Goal: Task Accomplishment & Management: Complete application form

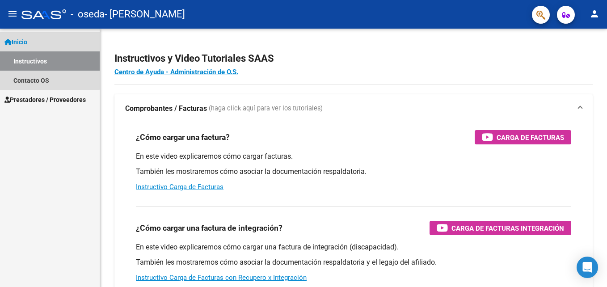
click at [22, 58] on link "Instructivos" at bounding box center [50, 60] width 100 height 19
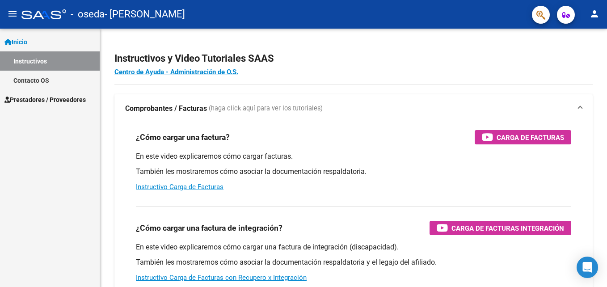
click at [30, 80] on link "Contacto OS" at bounding box center [50, 80] width 100 height 19
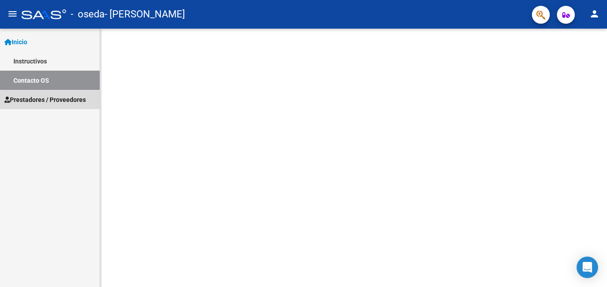
click at [32, 97] on span "Prestadores / Proveedores" at bounding box center [44, 100] width 81 height 10
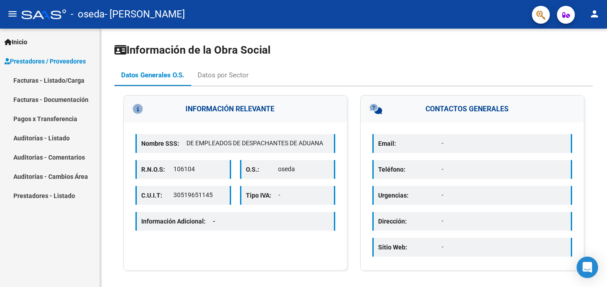
click at [48, 80] on link "Facturas - Listado/Carga" at bounding box center [50, 80] width 100 height 19
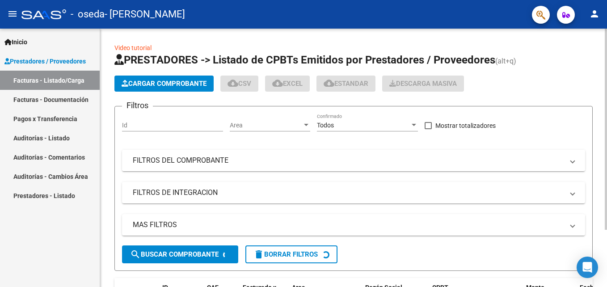
click at [156, 78] on button "Cargar Comprobante" at bounding box center [163, 84] width 99 height 16
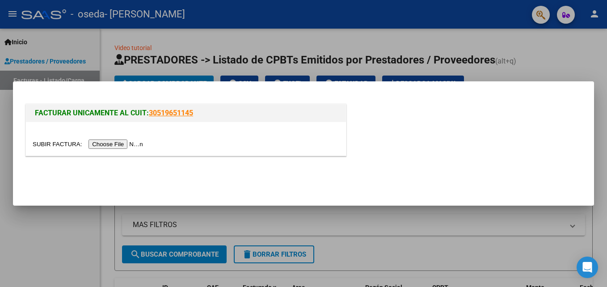
click at [119, 146] on input "file" at bounding box center [89, 144] width 113 height 9
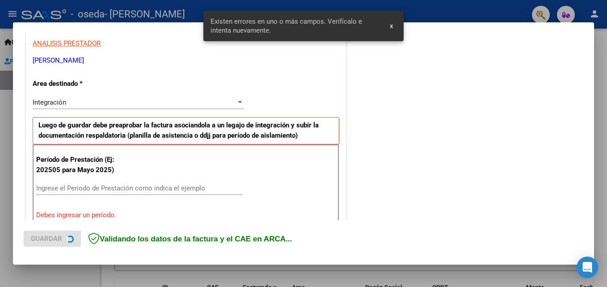
scroll to position [201, 0]
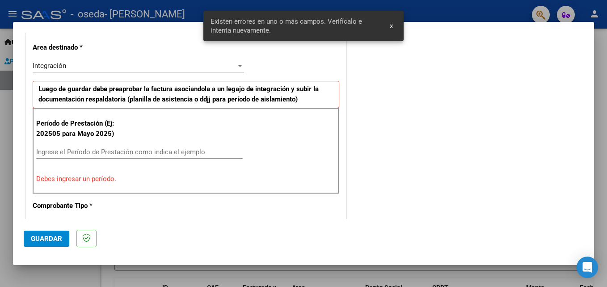
click at [137, 149] on input "Ingrese el Período de Prestación como indica el ejemplo" at bounding box center [139, 152] width 207 height 8
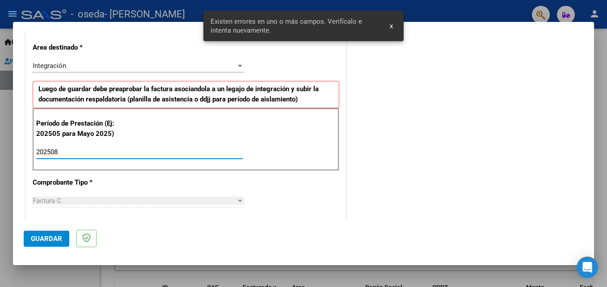
type input "202508"
click at [53, 236] on span "Guardar" at bounding box center [46, 239] width 31 height 8
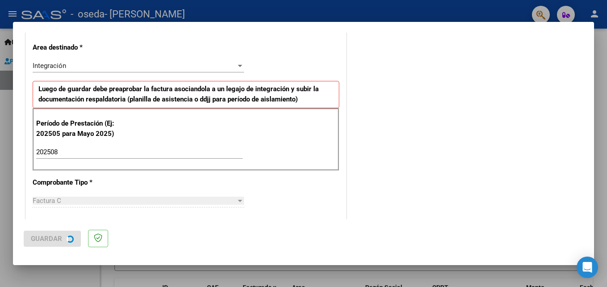
scroll to position [0, 0]
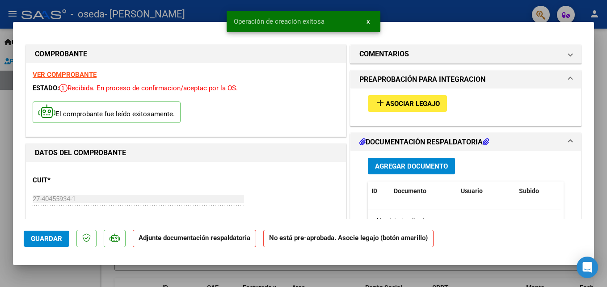
click at [393, 109] on button "add Asociar Legajo" at bounding box center [407, 103] width 79 height 17
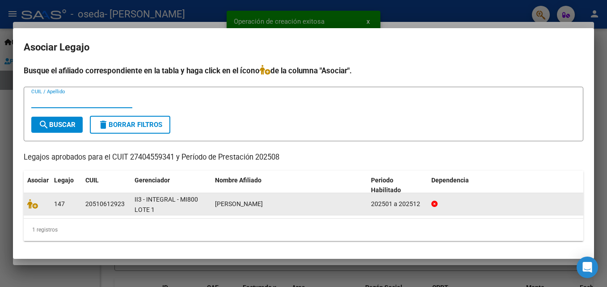
click at [39, 204] on span at bounding box center [33, 203] width 13 height 7
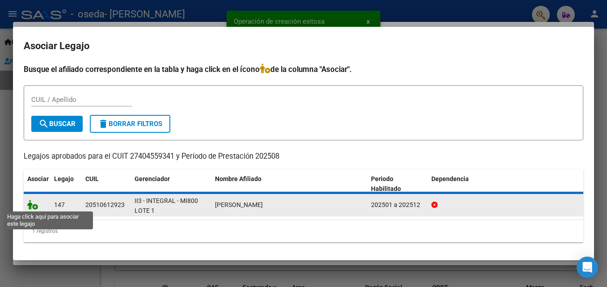
click at [33, 207] on icon at bounding box center [32, 205] width 11 height 10
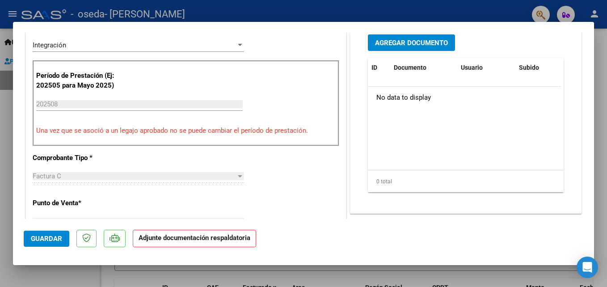
scroll to position [233, 0]
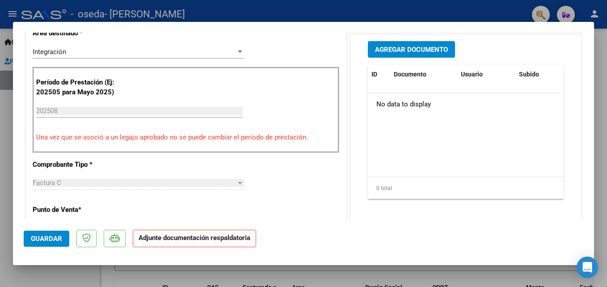
click at [146, 111] on input "202508" at bounding box center [139, 111] width 207 height 8
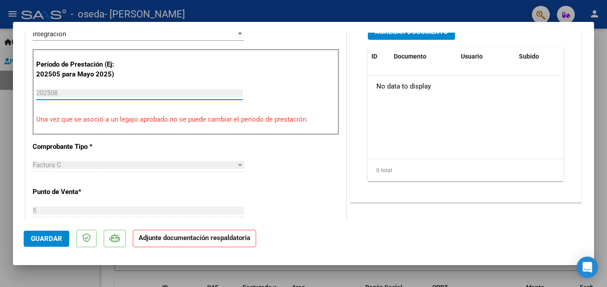
click at [56, 98] on div "202508 Ingrese el Período de Prestación como indica el ejemplo" at bounding box center [139, 92] width 207 height 13
click at [55, 97] on input "202508" at bounding box center [139, 93] width 207 height 8
click at [119, 94] on input "202508" at bounding box center [139, 93] width 207 height 8
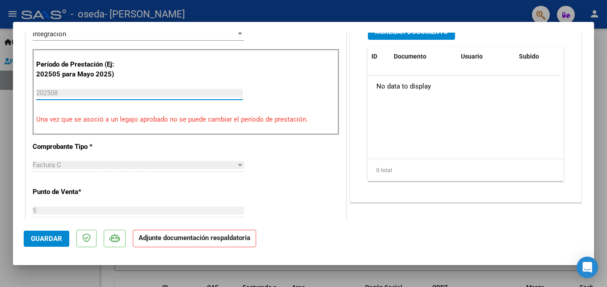
drag, startPoint x: 119, startPoint y: 94, endPoint x: 132, endPoint y: 132, distance: 39.9
click at [132, 132] on div "Período de Prestación (Ej: 202505 para [DATE]) 202508 Ingrese el Período de Pre…" at bounding box center [186, 92] width 307 height 86
click at [595, 120] on div at bounding box center [303, 143] width 607 height 287
type input "$ 0,00"
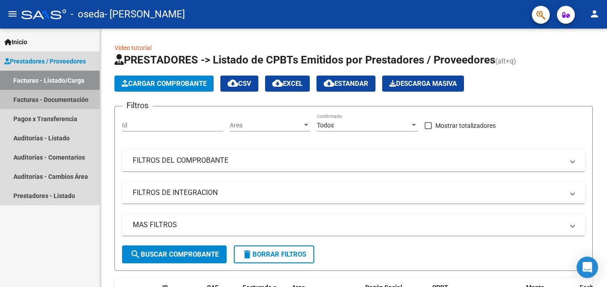
click at [63, 99] on link "Facturas - Documentación" at bounding box center [50, 99] width 100 height 19
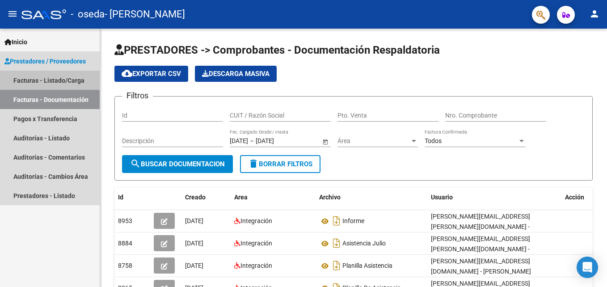
click at [60, 75] on link "Facturas - Listado/Carga" at bounding box center [50, 80] width 100 height 19
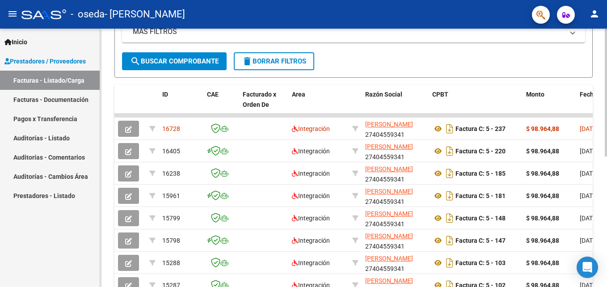
scroll to position [204, 0]
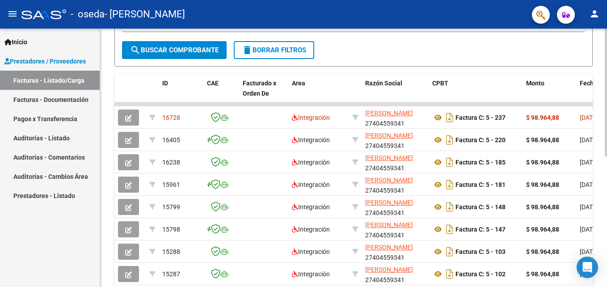
click at [606, 195] on div at bounding box center [606, 196] width 2 height 128
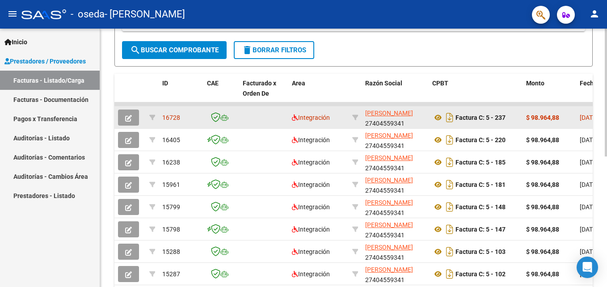
click at [131, 115] on icon "button" at bounding box center [128, 118] width 7 height 7
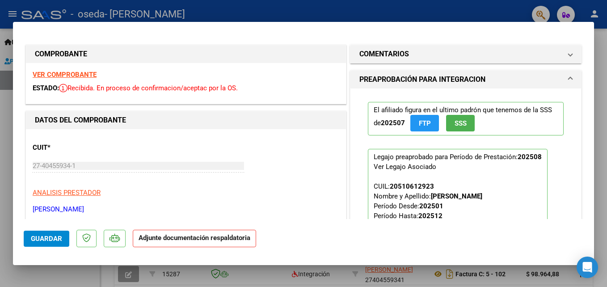
click at [220, 237] on strong "Adjunte documentación respaldatoria" at bounding box center [195, 238] width 112 height 8
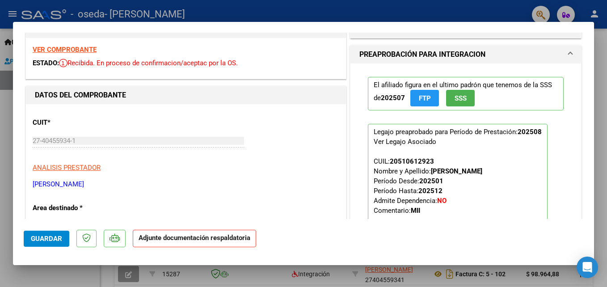
scroll to position [0, 0]
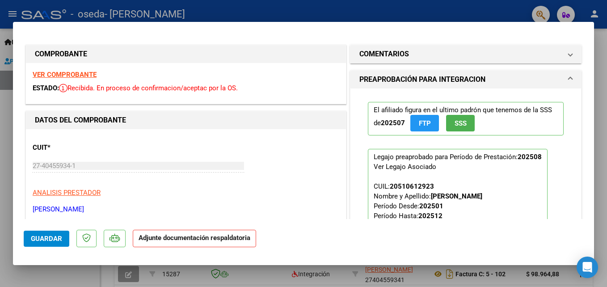
click at [455, 122] on span "SSS" at bounding box center [461, 123] width 12 height 8
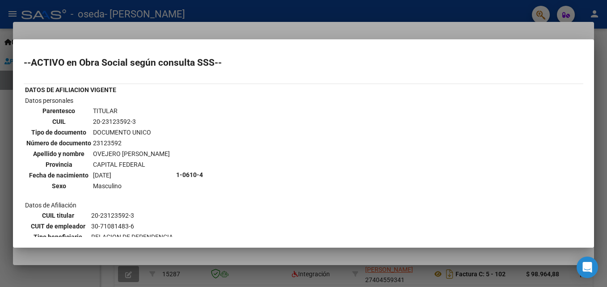
click at [599, 45] on div at bounding box center [303, 143] width 607 height 287
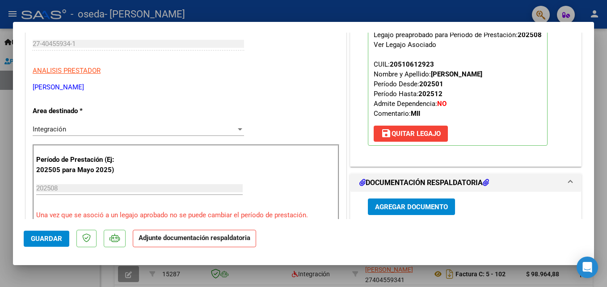
scroll to position [124, 0]
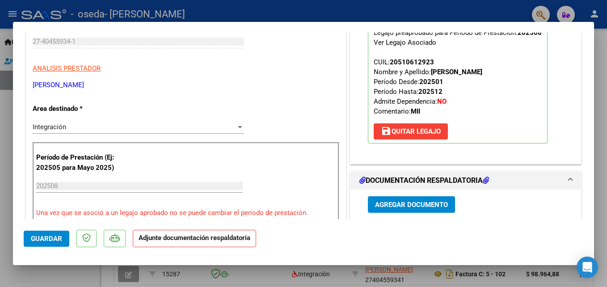
click at [233, 236] on strong "Adjunte documentación respaldatoria" at bounding box center [195, 238] width 112 height 8
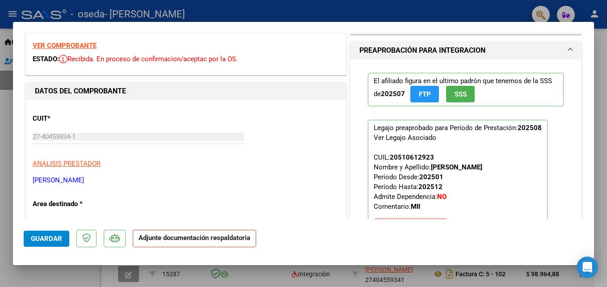
scroll to position [0, 0]
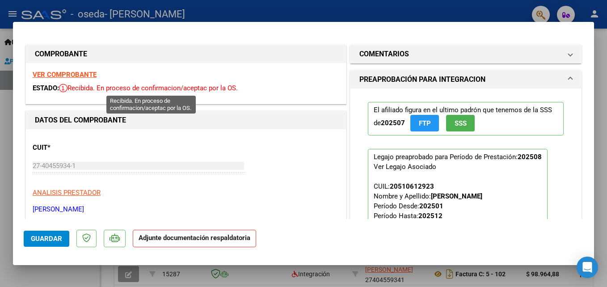
click at [138, 87] on span "Recibida. En proceso de confirmacion/aceptac por la OS." at bounding box center [148, 88] width 179 height 8
click at [213, 238] on strong "Adjunte documentación respaldatoria" at bounding box center [195, 238] width 112 height 8
click at [419, 121] on span "FTP" at bounding box center [425, 123] width 12 height 8
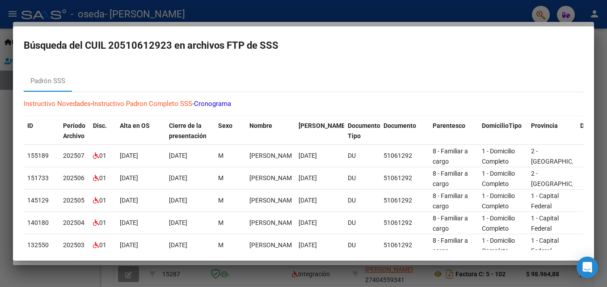
click at [481, 12] on div at bounding box center [303, 143] width 607 height 287
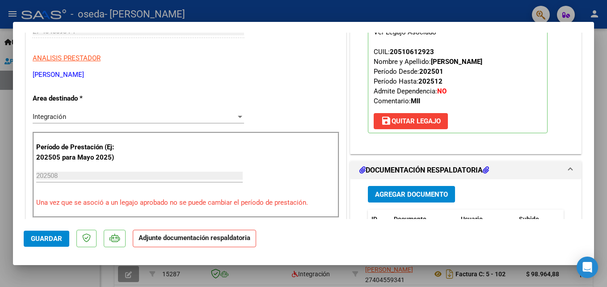
scroll to position [136, 0]
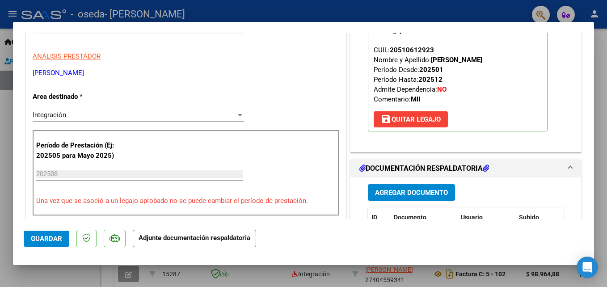
click at [416, 183] on div "Agregar Documento ID Documento Usuario Subido Acción No data to display 0 total…" at bounding box center [465, 267] width 209 height 178
click at [412, 191] on span "Agregar Documento" at bounding box center [411, 193] width 73 height 8
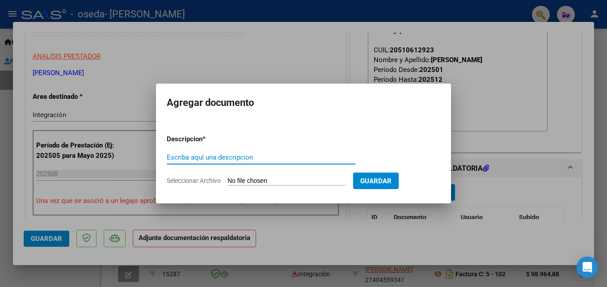
click at [261, 155] on input "Escriba aquí una descripcion" at bounding box center [261, 157] width 189 height 8
type input "planilla"
click at [263, 181] on input "Seleccionar Archivo" at bounding box center [287, 181] width 119 height 8
click at [302, 178] on input "Seleccionar Archivo" at bounding box center [287, 181] width 119 height 8
type input "C:\fakepath\Asistencia Bauti [PERSON_NAME].pdf"
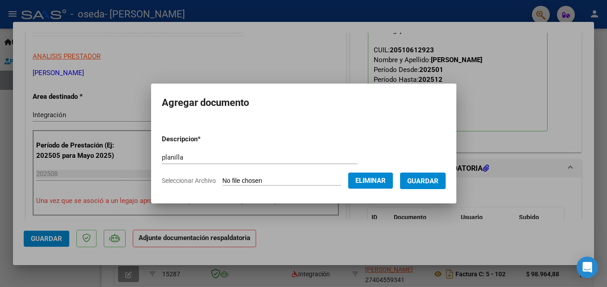
click at [430, 172] on form "Descripcion * planilla Escriba aquí una descripcion Seleccionar Archivo Elimina…" at bounding box center [304, 159] width 284 height 65
click at [431, 179] on span "Guardar" at bounding box center [422, 181] width 31 height 8
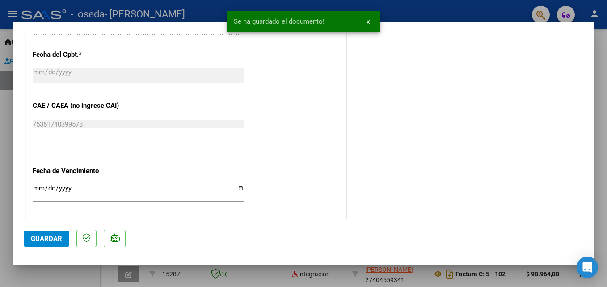
scroll to position [494, 0]
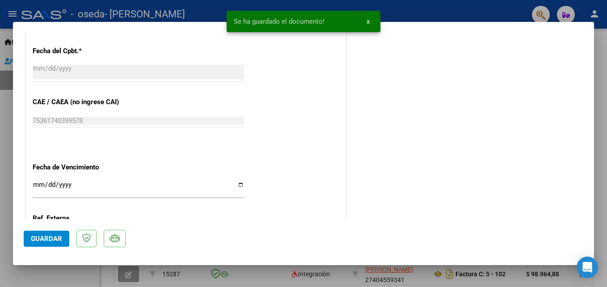
click at [43, 241] on span "Guardar" at bounding box center [46, 239] width 31 height 8
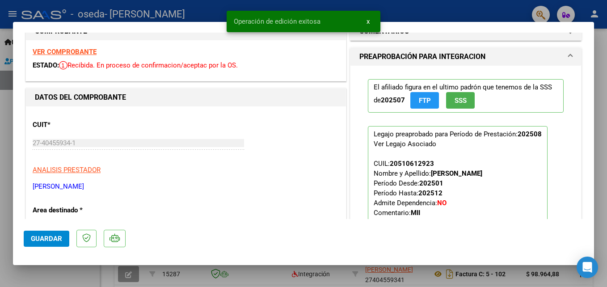
scroll to position [0, 0]
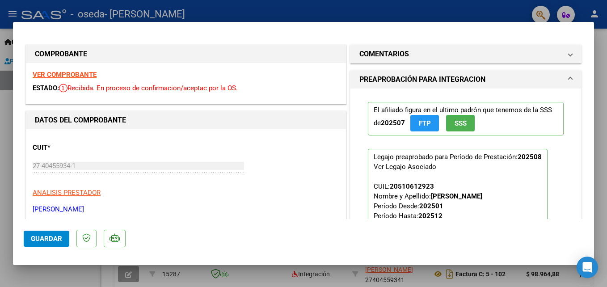
click at [492, 11] on div at bounding box center [303, 143] width 607 height 287
type input "$ 0,00"
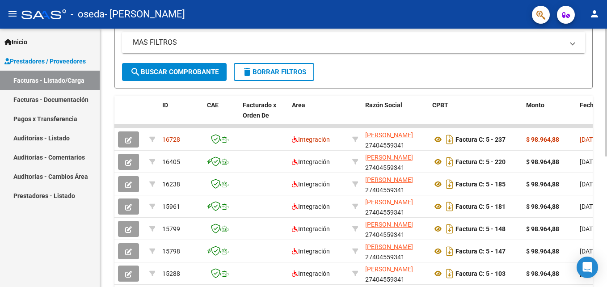
click at [607, 160] on html "menu - [PERSON_NAME] person Inicio Instructivos Contacto OS Prestadores / Prove…" at bounding box center [303, 143] width 607 height 287
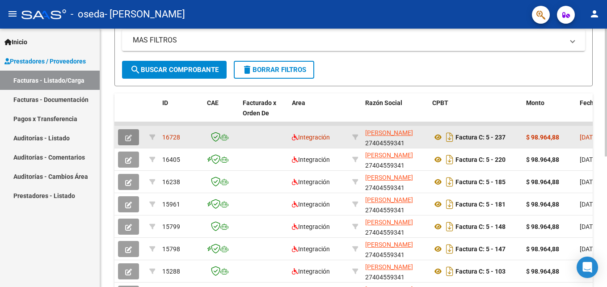
click at [126, 131] on button "button" at bounding box center [128, 137] width 21 height 16
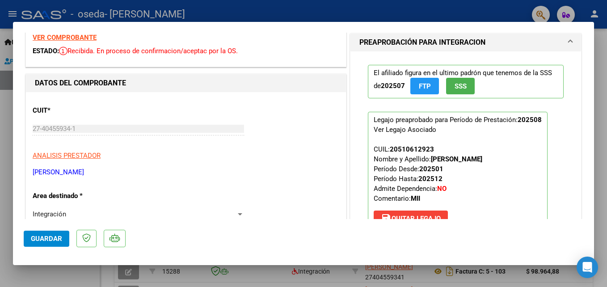
scroll to position [0, 0]
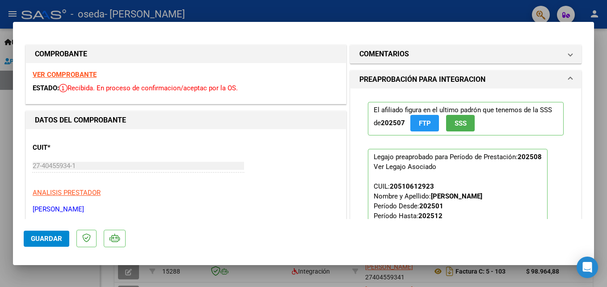
click at [600, 55] on div at bounding box center [303, 143] width 607 height 287
type input "$ 0,00"
